Goal: Task Accomplishment & Management: Use online tool/utility

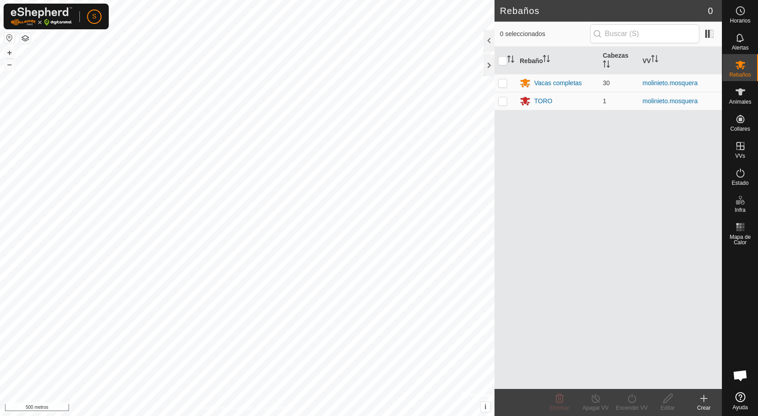
scroll to position [694, 0]
click at [10, 37] on button "button" at bounding box center [9, 37] width 11 height 11
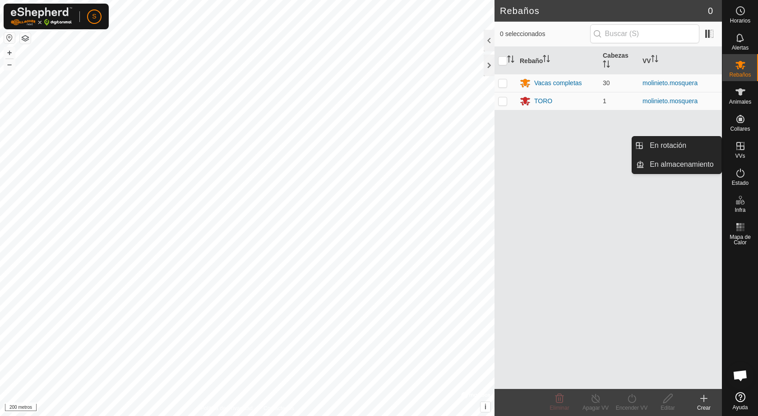
click at [737, 154] on font "VVs" at bounding box center [740, 156] width 10 height 6
click at [670, 147] on link "En rotación" at bounding box center [682, 146] width 77 height 18
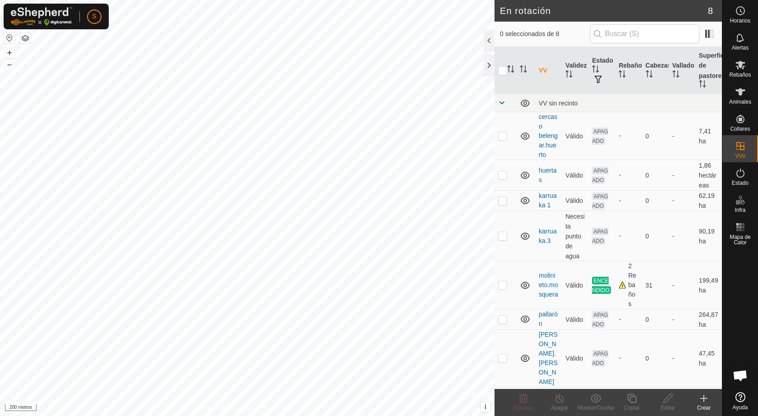
click at [700, 398] on icon at bounding box center [703, 398] width 11 height 11
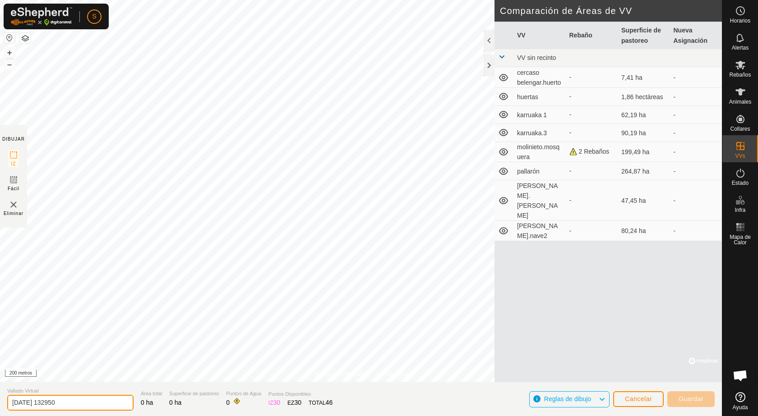
click at [85, 402] on input "[DATE] 132950" at bounding box center [70, 403] width 126 height 16
type input "2"
type input "[PERSON_NAME]"
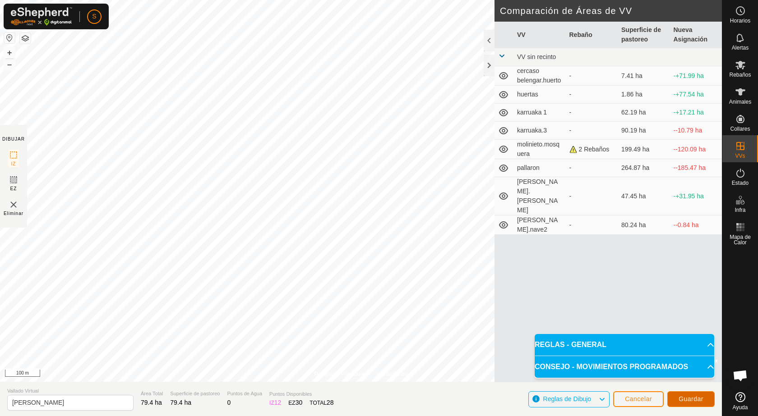
click at [695, 396] on span "Guardar" at bounding box center [690, 399] width 25 height 7
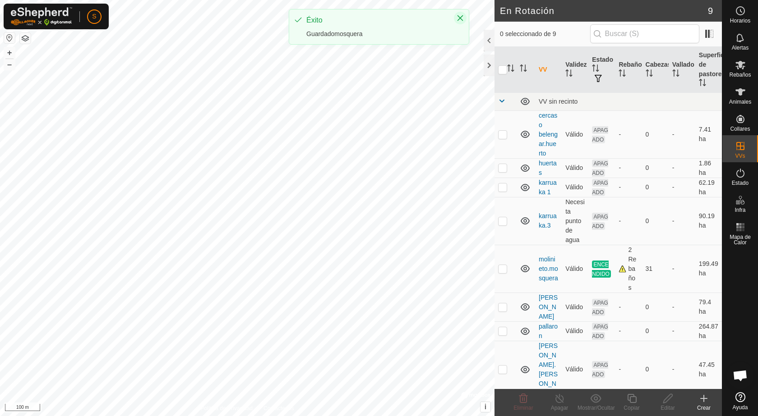
click at [459, 14] on icon "Close" at bounding box center [459, 17] width 7 height 7
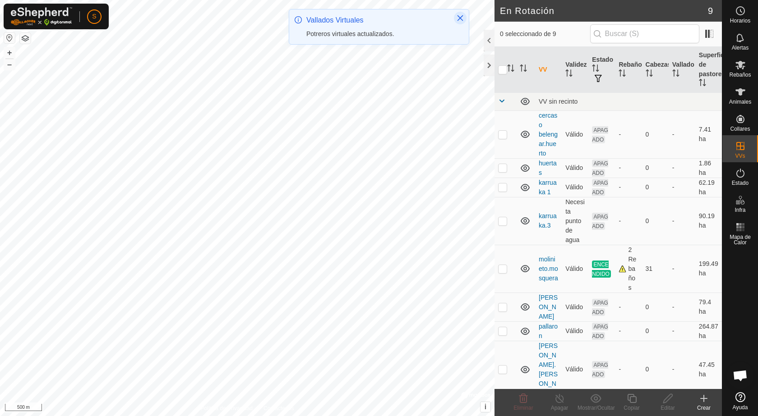
click at [459, 16] on icon "Close" at bounding box center [460, 18] width 6 height 6
